Goal: Transaction & Acquisition: Purchase product/service

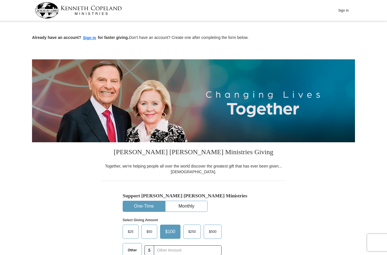
scroll to position [132, 0]
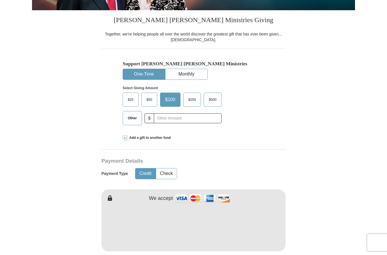
click at [132, 122] on span "Other" at bounding box center [132, 118] width 15 height 9
click at [0, 0] on input "Other" at bounding box center [0, 0] width 0 height 0
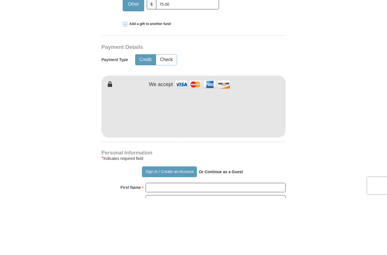
scroll to position [189, 0]
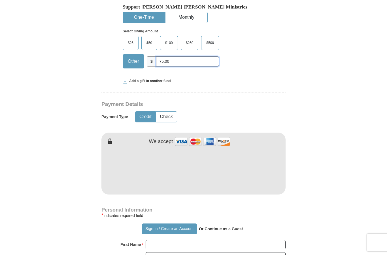
type input "75.00"
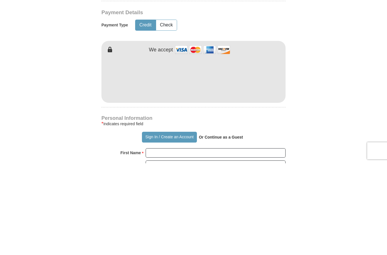
scroll to position [280, 0]
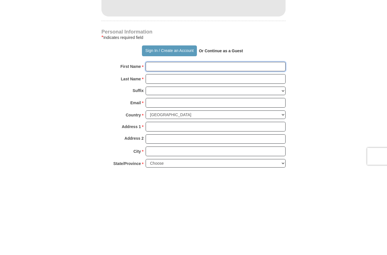
click at [195, 148] on input "First Name *" at bounding box center [216, 153] width 140 height 10
type input "[PERSON_NAME]"
click at [188, 160] on input "Last Name *" at bounding box center [216, 165] width 140 height 10
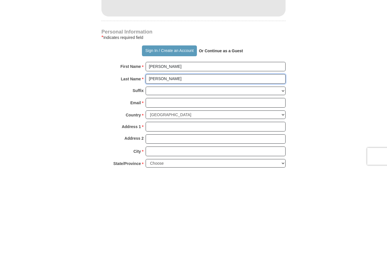
type input "[PERSON_NAME]"
click at [283, 173] on select "[PERSON_NAME] I II III IV V VI" at bounding box center [216, 177] width 140 height 9
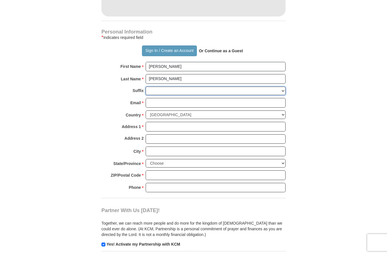
select select "Sr"
click at [247, 106] on input "Email *" at bounding box center [216, 103] width 140 height 10
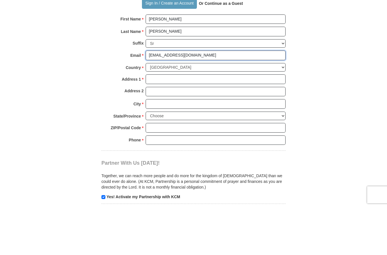
type input "[EMAIL_ADDRESS][DOMAIN_NAME]"
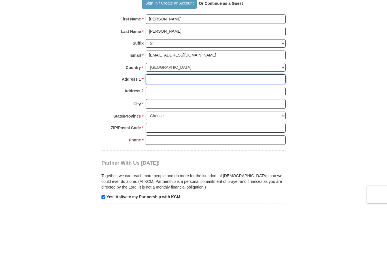
click at [211, 122] on input "Address 1 *" at bounding box center [216, 127] width 140 height 10
type input "[STREET_ADDRESS]"
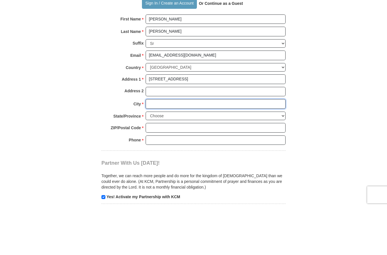
click at [192, 147] on input "City *" at bounding box center [216, 152] width 140 height 10
type input "[PERSON_NAME]"
click at [281, 159] on select "Choose [US_STATE] [US_STATE] [US_STATE] [US_STATE] [US_STATE] Armed Forces Amer…" at bounding box center [216, 163] width 140 height 9
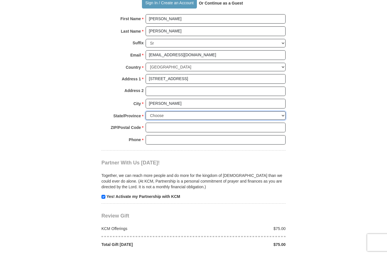
select select "MO"
click at [205, 132] on input "ZIP/Postal Code *" at bounding box center [216, 128] width 140 height 10
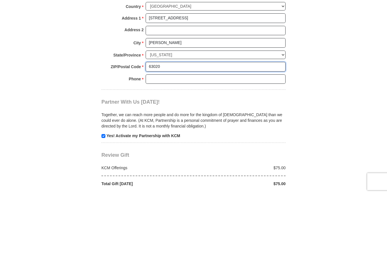
type input "63020"
click at [185, 135] on input "Phone * *" at bounding box center [216, 140] width 140 height 10
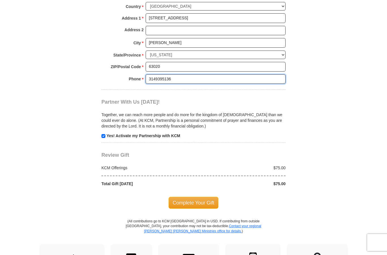
type input "3149395136"
click at [214, 207] on span "Complete Your Gift" at bounding box center [194, 203] width 50 height 12
